Goal: Transaction & Acquisition: Subscribe to service/newsletter

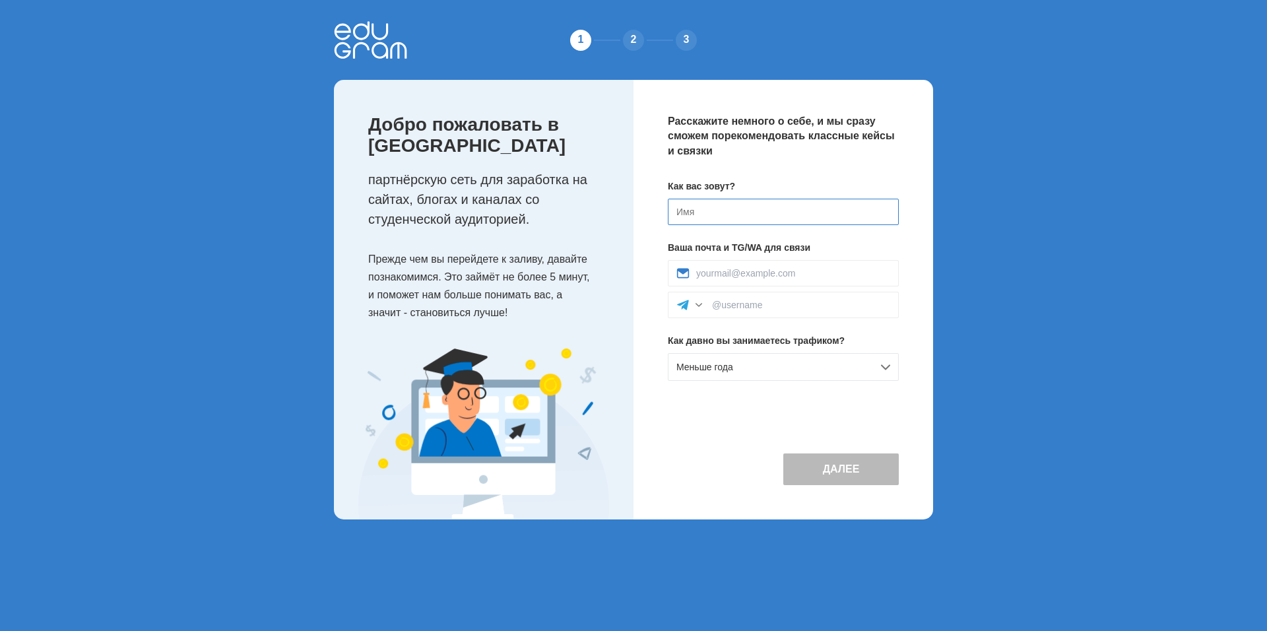
click at [733, 217] on input at bounding box center [783, 212] width 231 height 26
type input "Данил"
click at [720, 438] on div "Далее" at bounding box center [783, 458] width 231 height 54
click at [763, 272] on input at bounding box center [793, 273] width 194 height 11
type input "[EMAIL_ADDRESS][DOMAIN_NAME]"
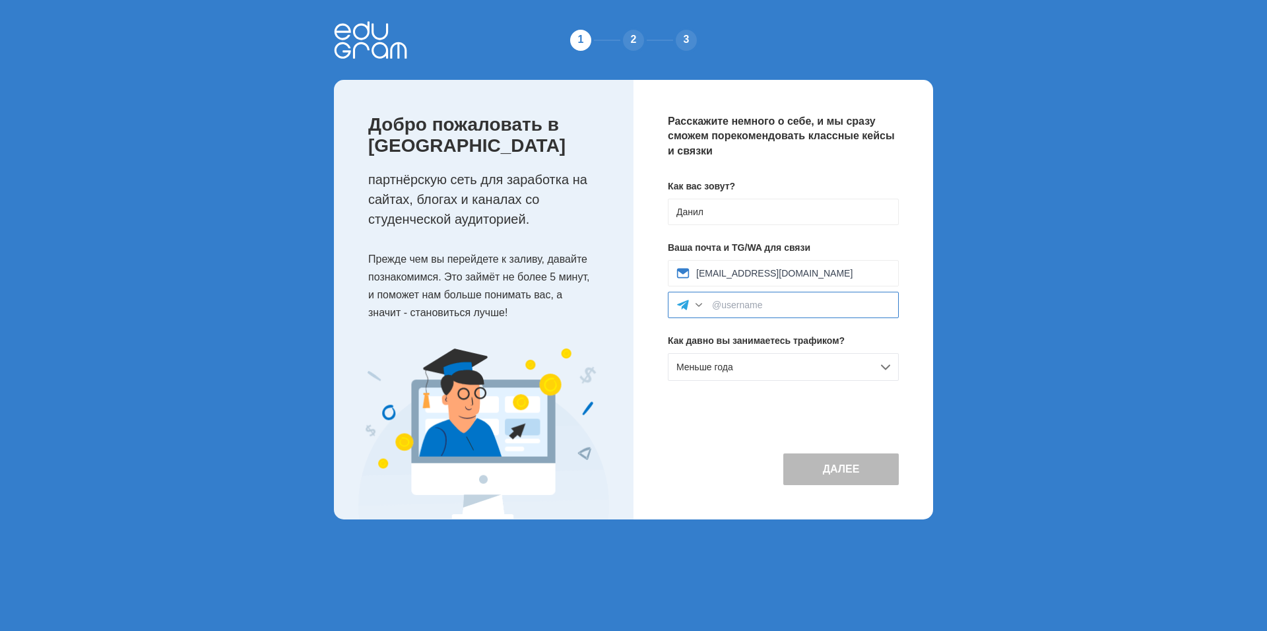
click at [772, 306] on input at bounding box center [801, 305] width 178 height 11
type input """
type input "@Fakeid"
click at [715, 451] on div "Далее" at bounding box center [783, 458] width 231 height 54
click at [738, 368] on div "Меньше года" at bounding box center [783, 367] width 231 height 28
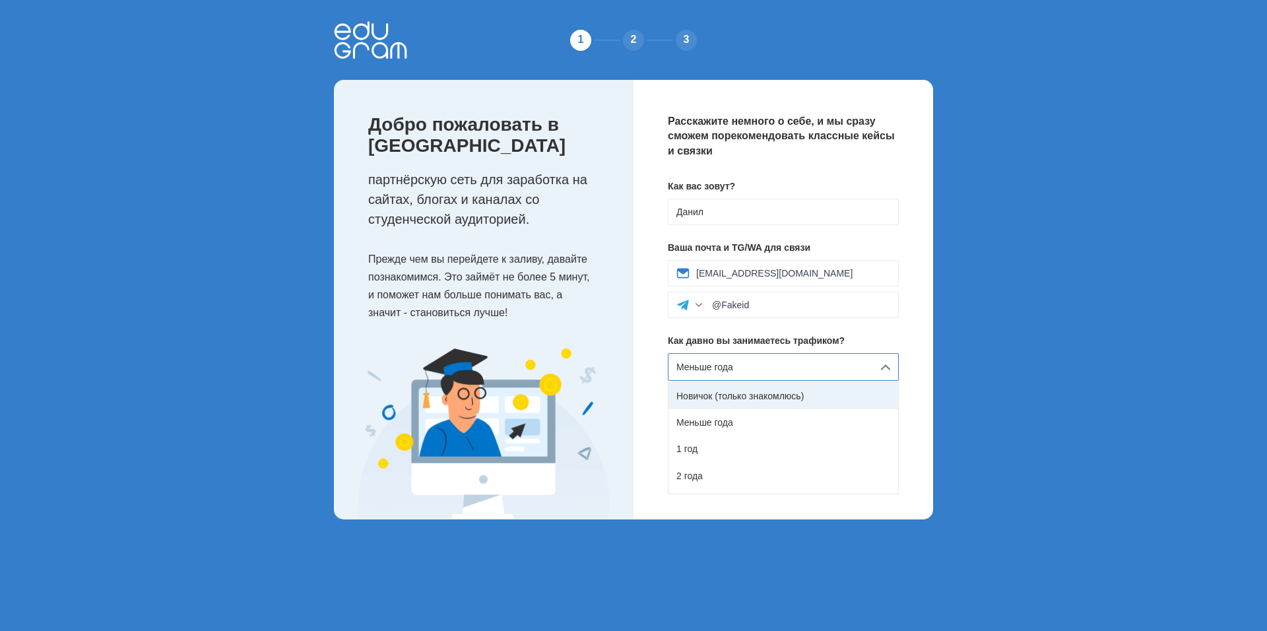
click at [712, 403] on div "Новичок (только знакомлюсь)" at bounding box center [784, 396] width 230 height 26
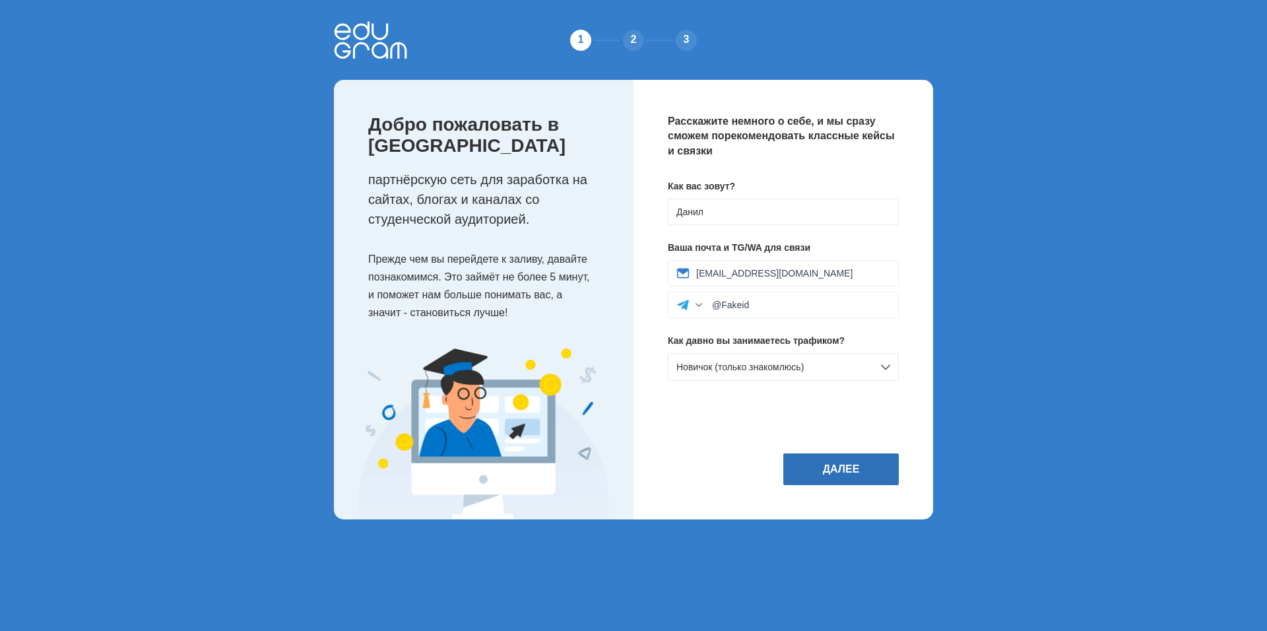
click at [793, 469] on button "Далее" at bounding box center [842, 469] width 116 height 32
click at [747, 463] on div "Далее" at bounding box center [783, 469] width 231 height 32
click at [821, 469] on button "Далее" at bounding box center [842, 469] width 116 height 32
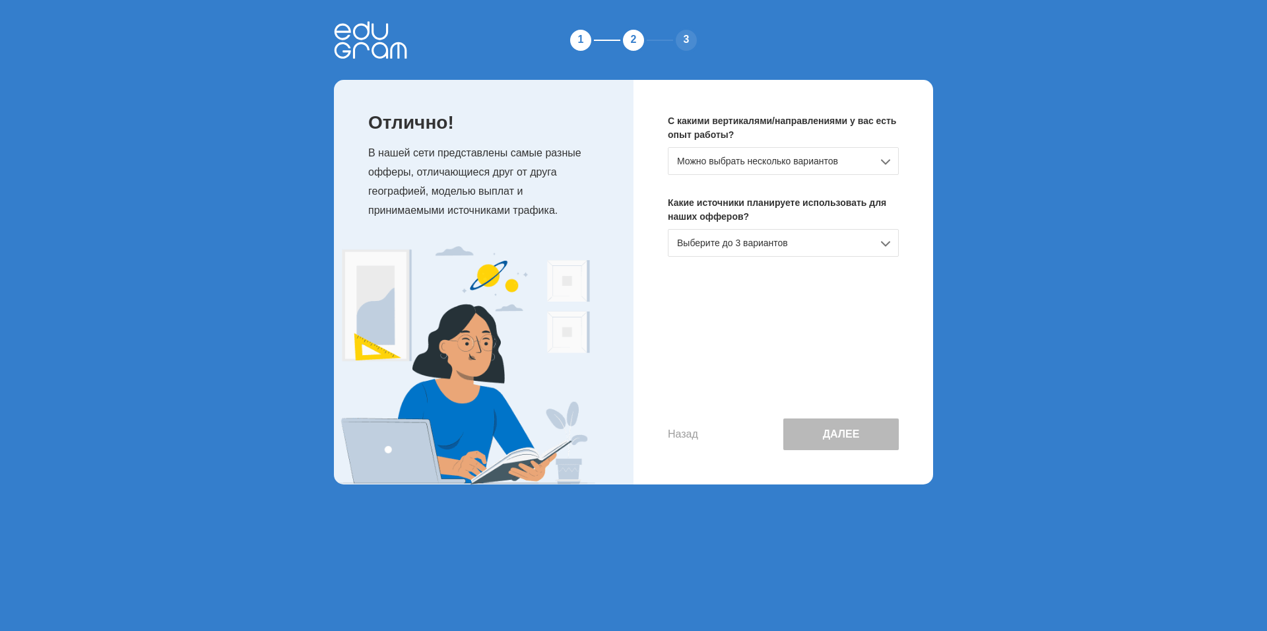
click at [723, 160] on div "Можно выбрать несколько вариантов" at bounding box center [783, 161] width 231 height 28
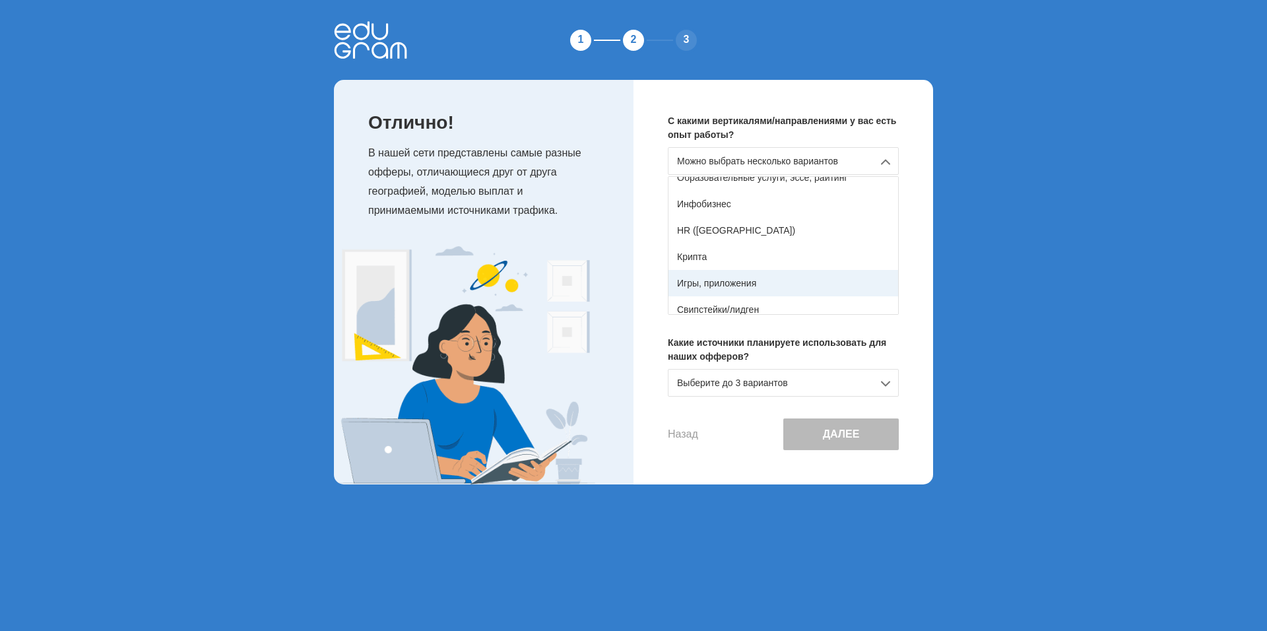
scroll to position [233, 0]
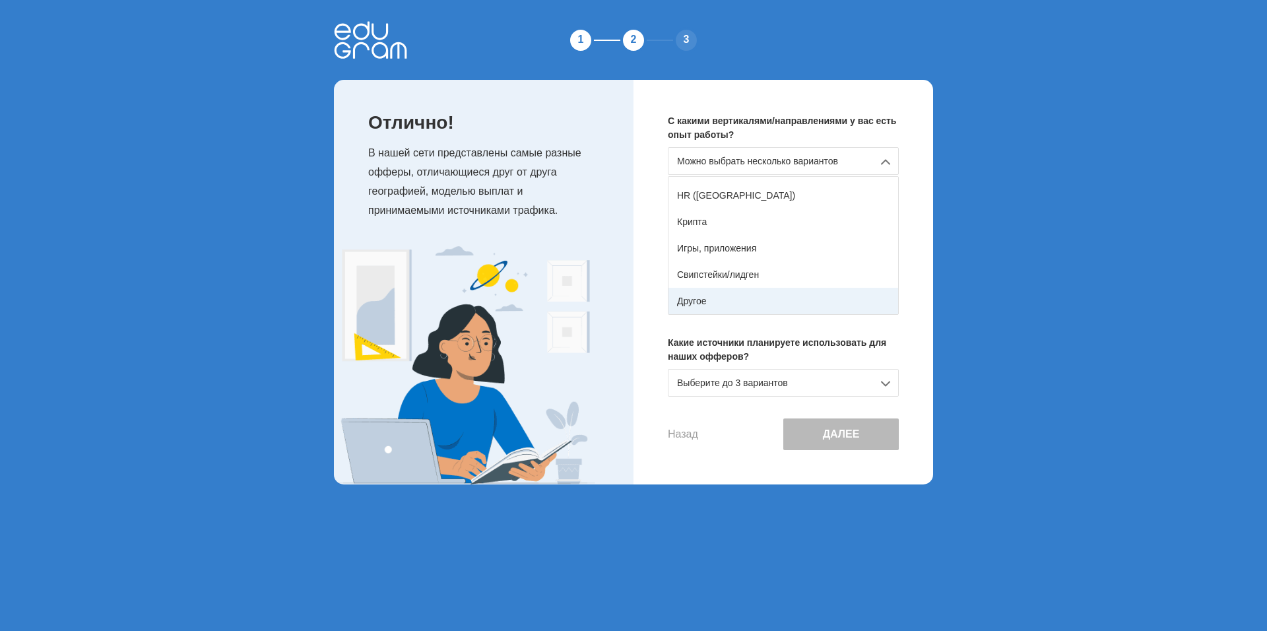
click at [731, 302] on div "Другое" at bounding box center [784, 301] width 230 height 26
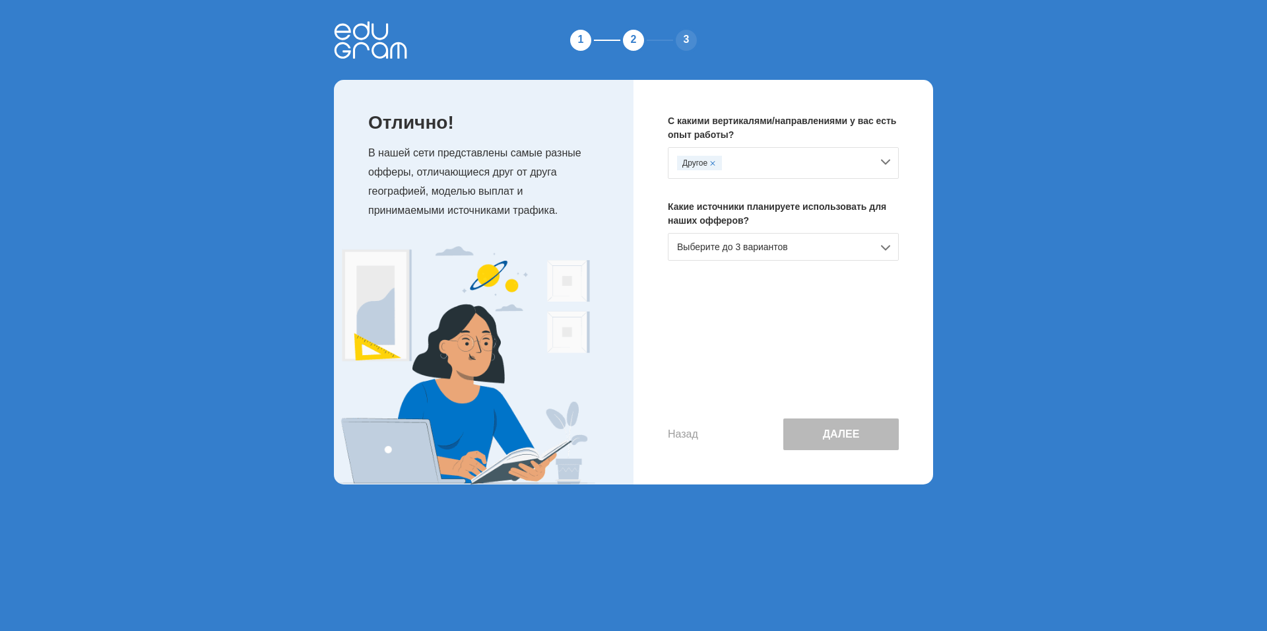
click at [784, 244] on div "Выберите до 3 вариантов" at bounding box center [783, 247] width 231 height 28
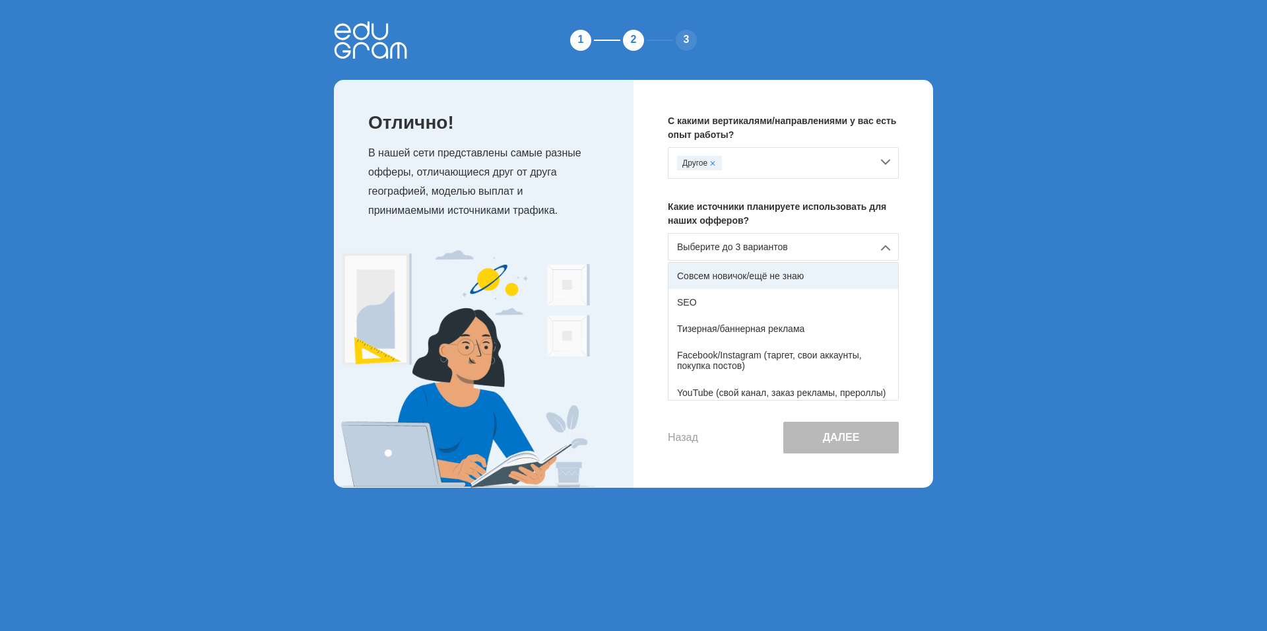
scroll to position [66, 0]
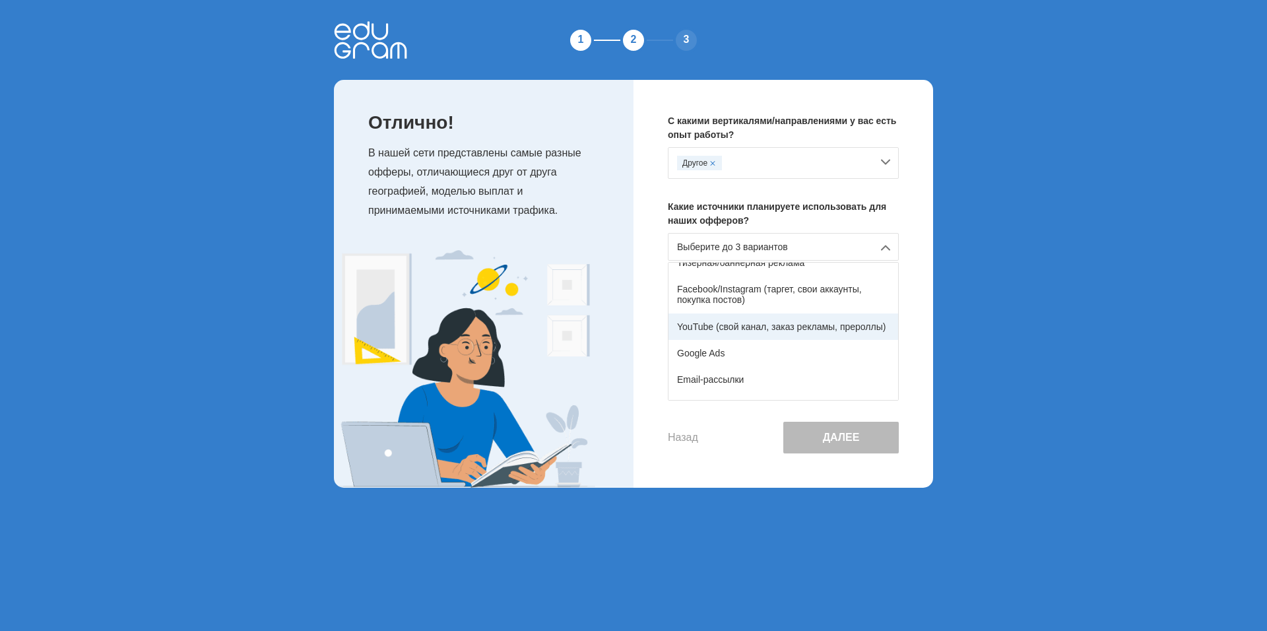
click at [801, 327] on div "YouTube (свой канал, заказ рекламы, прероллы)" at bounding box center [784, 327] width 230 height 26
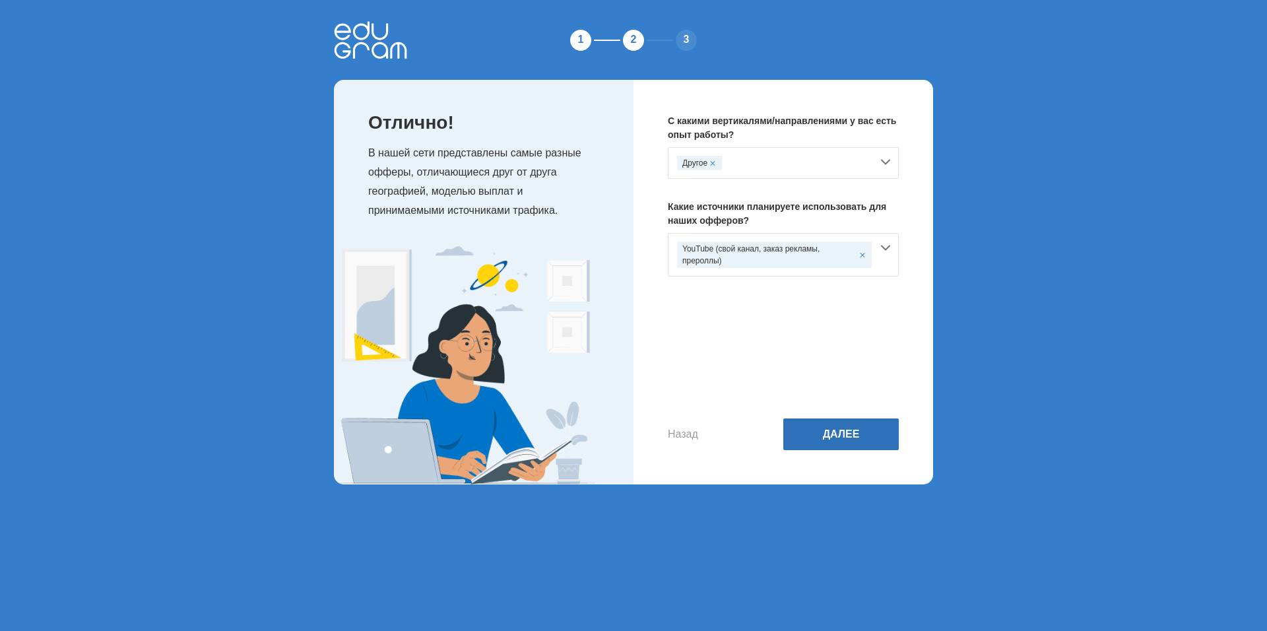
click at [822, 440] on button "Далее" at bounding box center [842, 435] width 116 height 32
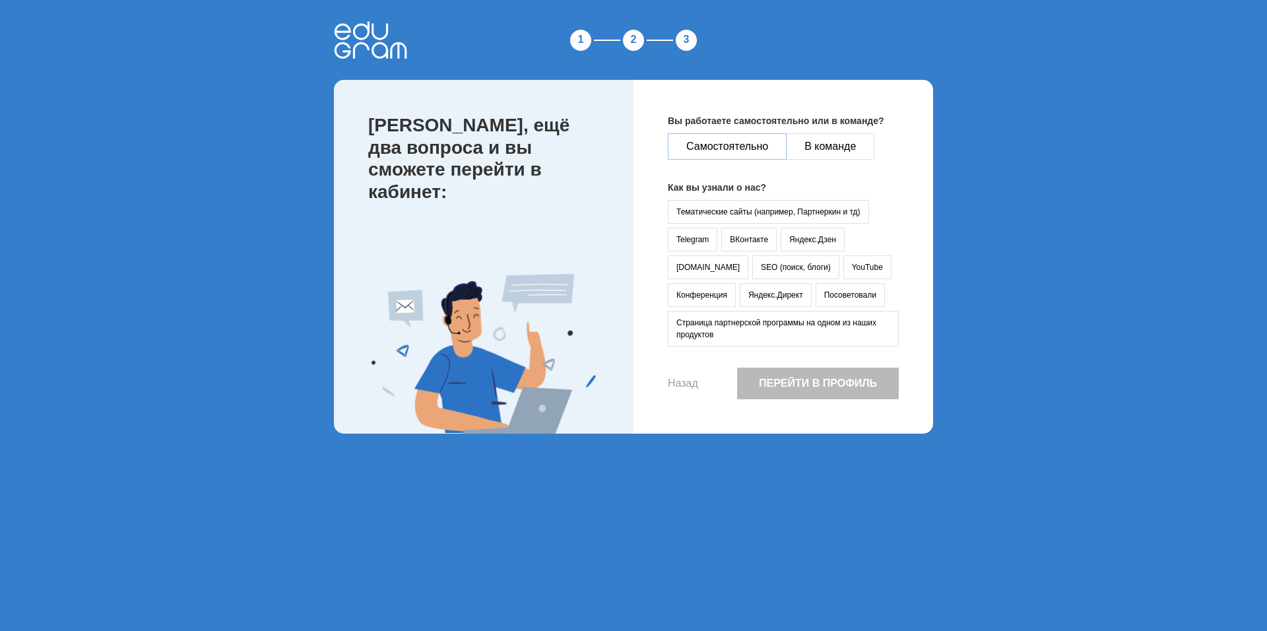
click at [707, 135] on button "Самостоятельно" at bounding box center [727, 146] width 119 height 26
click at [844, 265] on button "YouTube" at bounding box center [868, 267] width 48 height 24
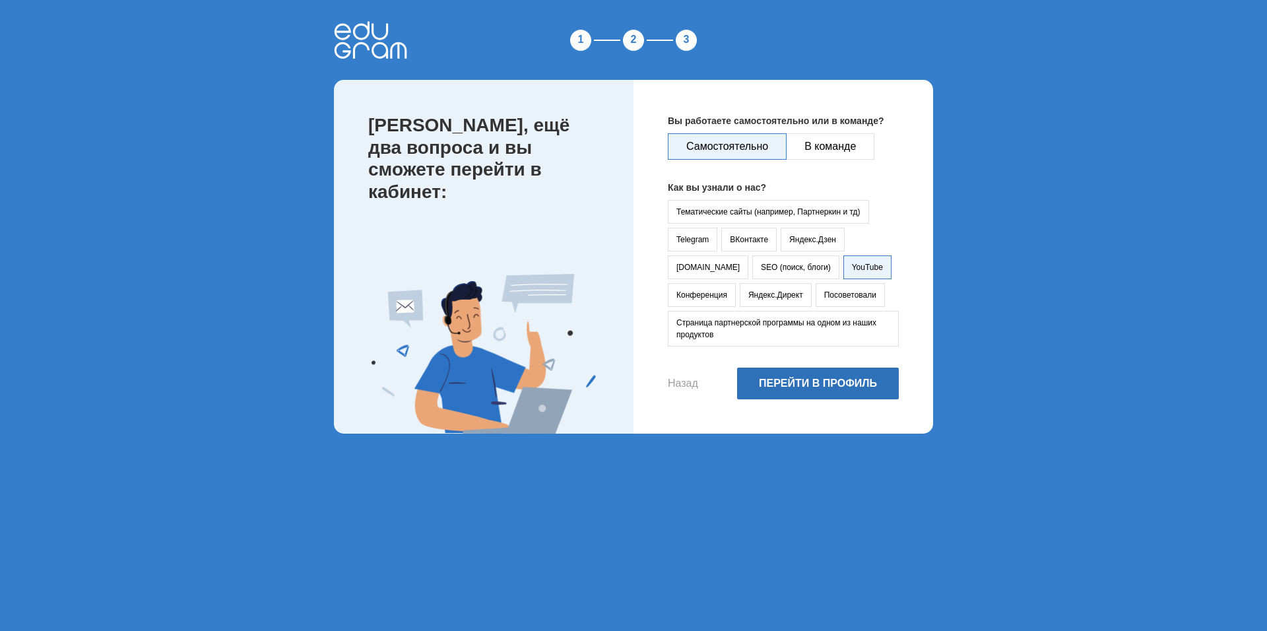
click at [787, 391] on button "Перейти в профиль" at bounding box center [818, 384] width 162 height 32
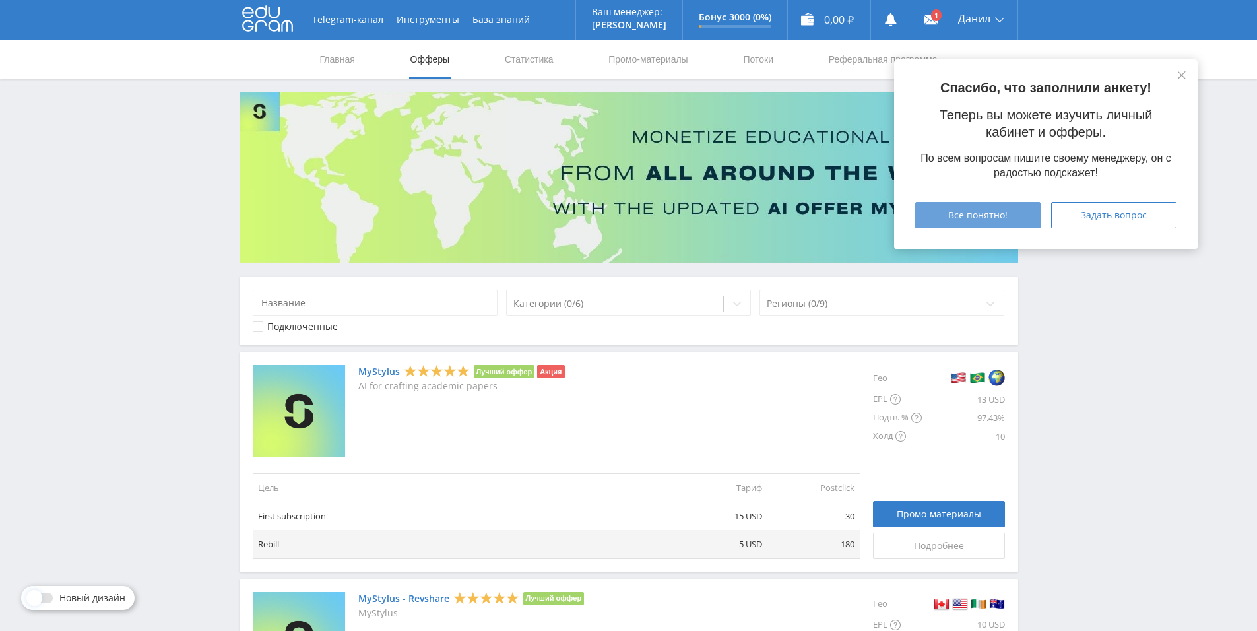
click at [1015, 223] on button "Все понятно!" at bounding box center [978, 215] width 125 height 26
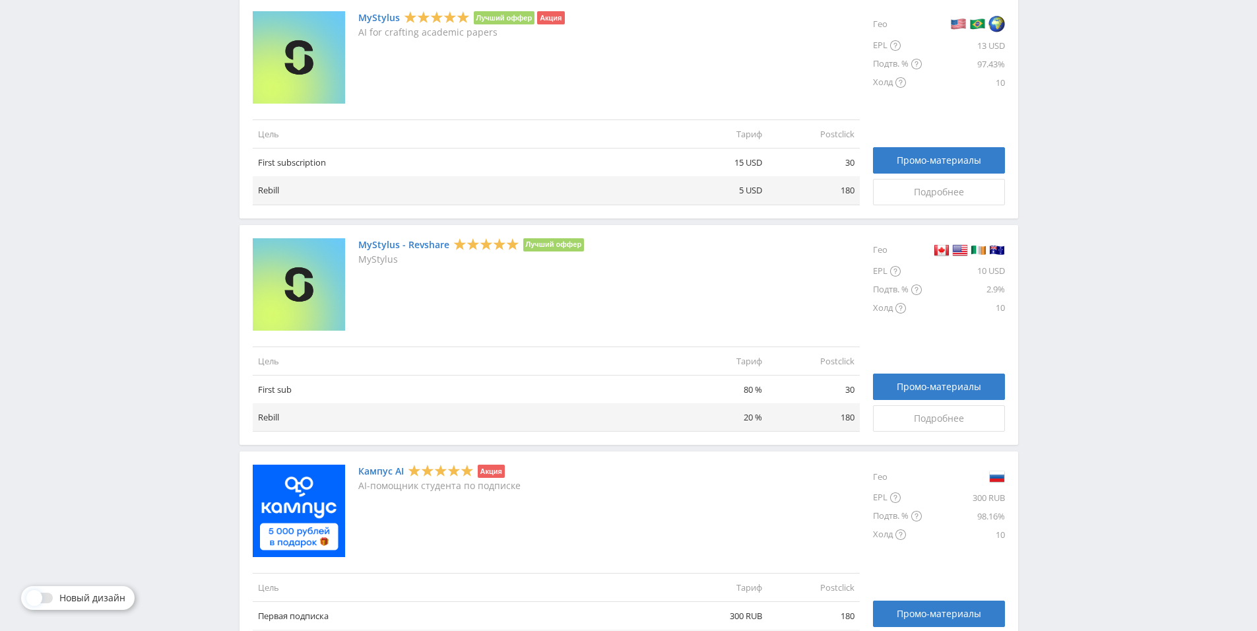
scroll to position [330, 0]
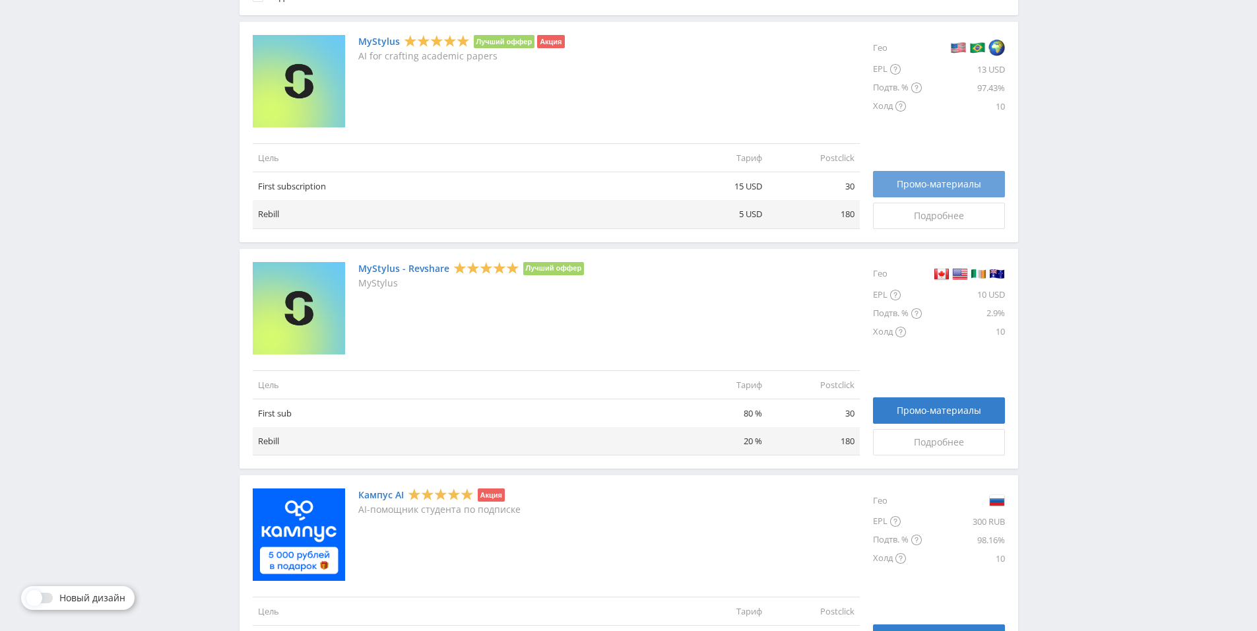
click at [947, 182] on span "Промо-материалы" at bounding box center [939, 184] width 84 height 11
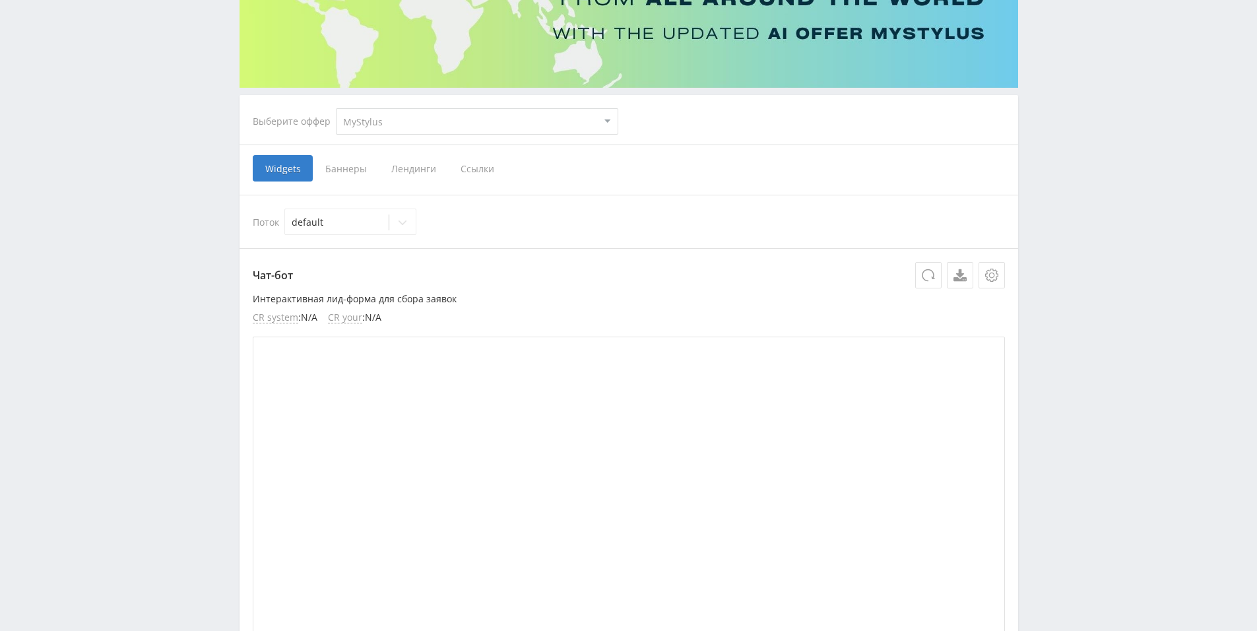
scroll to position [198, 0]
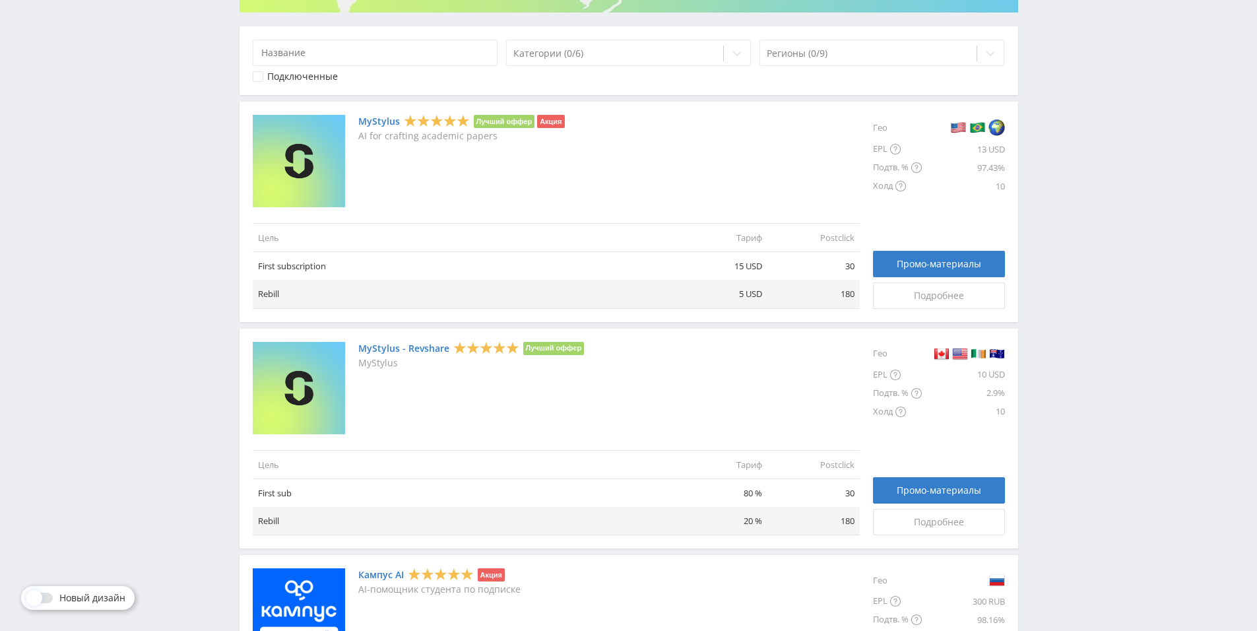
scroll to position [330, 0]
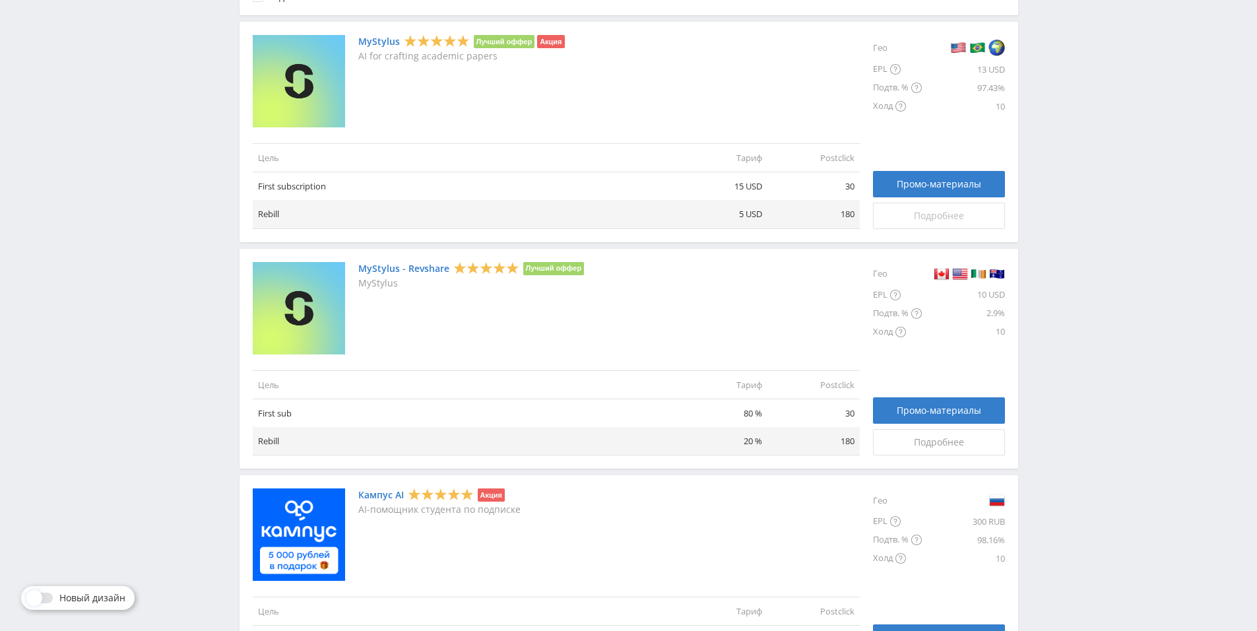
click at [980, 211] on div "Подробнее" at bounding box center [939, 216] width 99 height 11
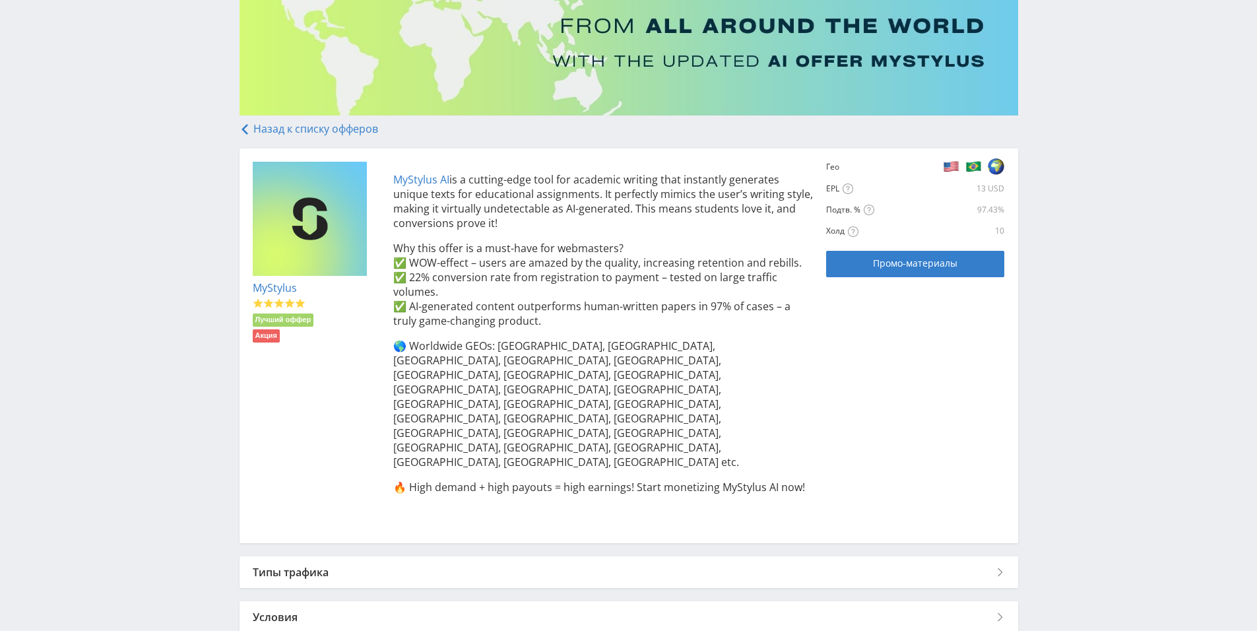
scroll to position [156, 0]
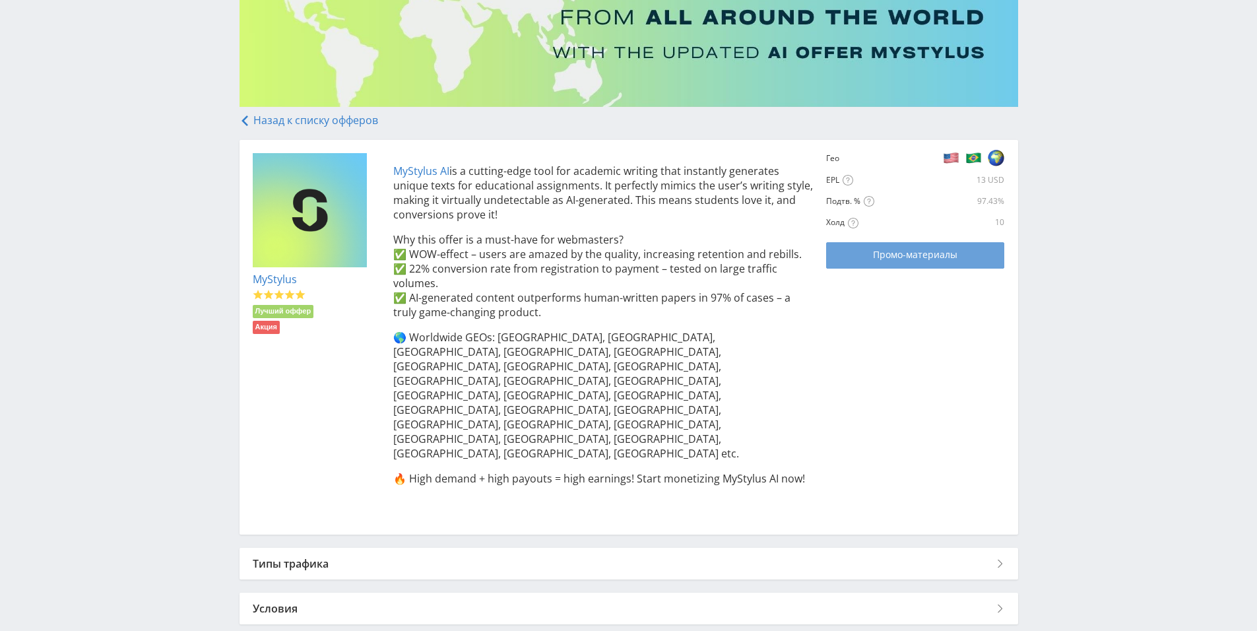
click at [914, 256] on span "Промо-материалы" at bounding box center [915, 255] width 84 height 11
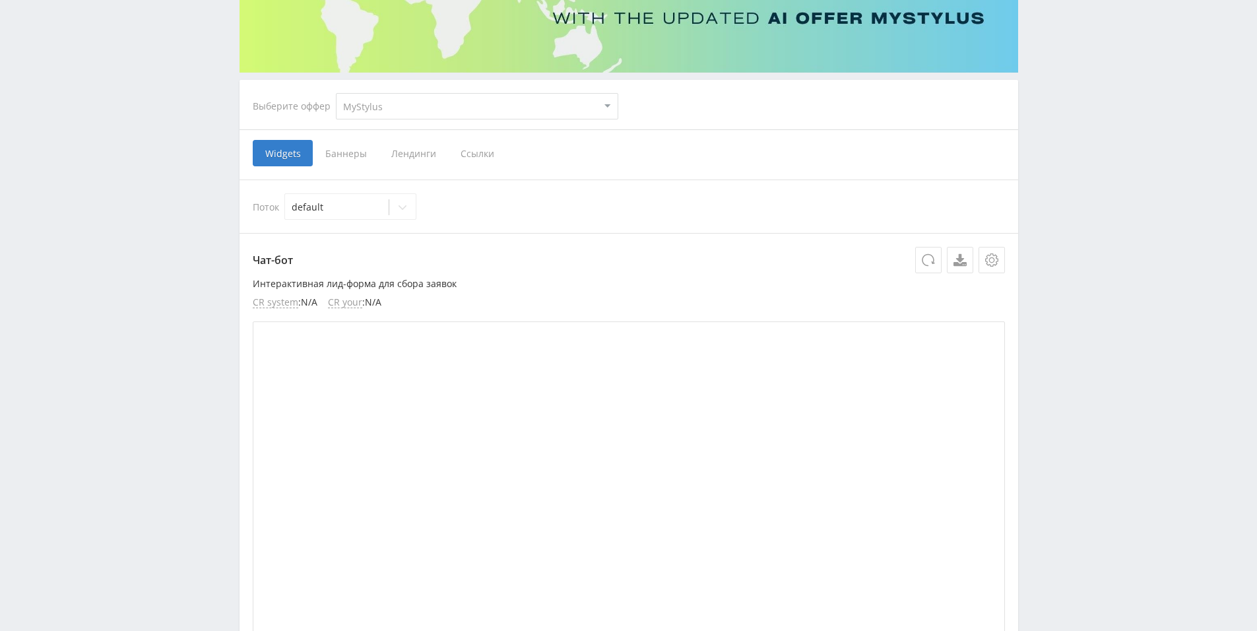
scroll to position [198, 0]
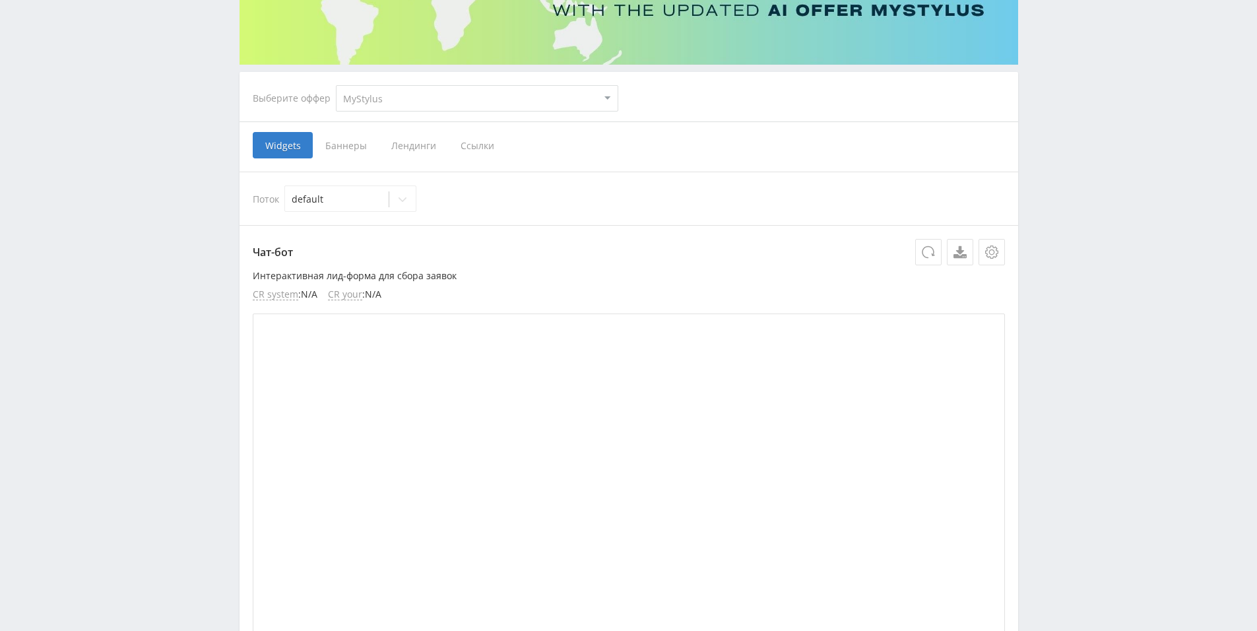
click at [459, 144] on span "Ссылки" at bounding box center [477, 145] width 59 height 26
click at [0, 0] on input "Ссылки" at bounding box center [0, 0] width 0 height 0
